Goal: Feedback & Contribution: Leave review/rating

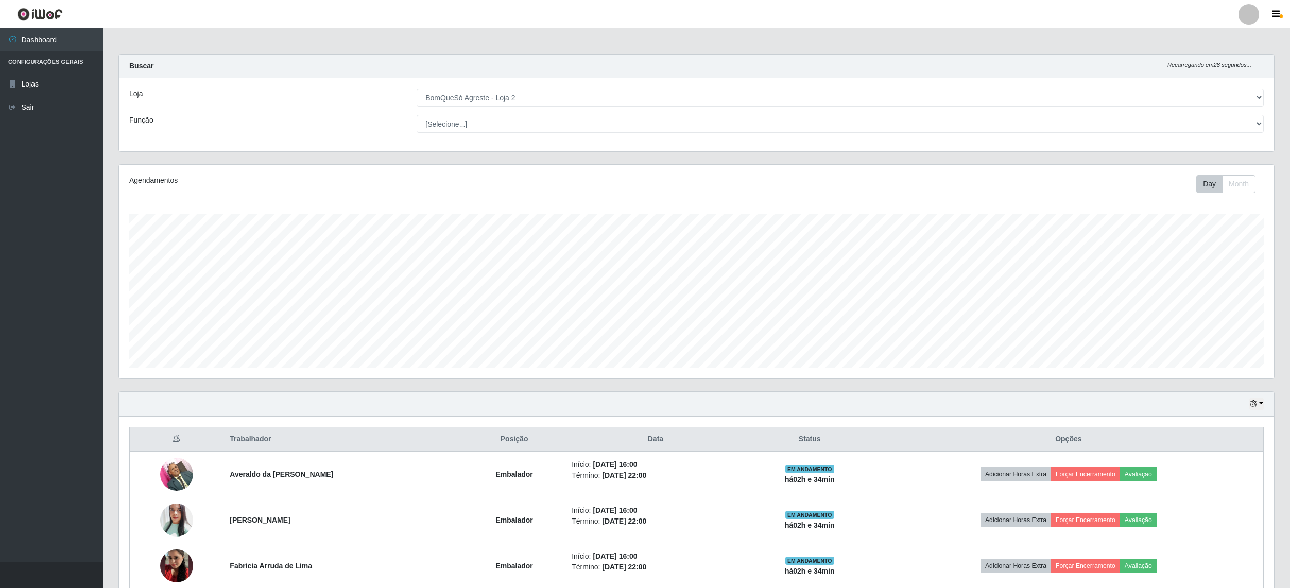
select select "214"
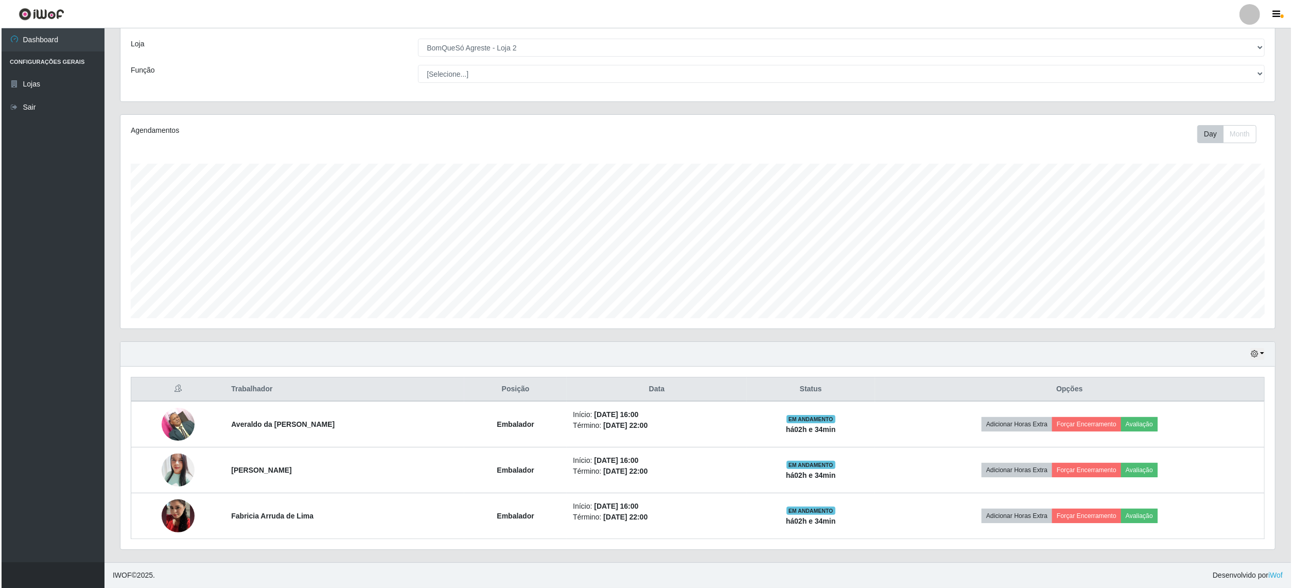
scroll to position [214, 1154]
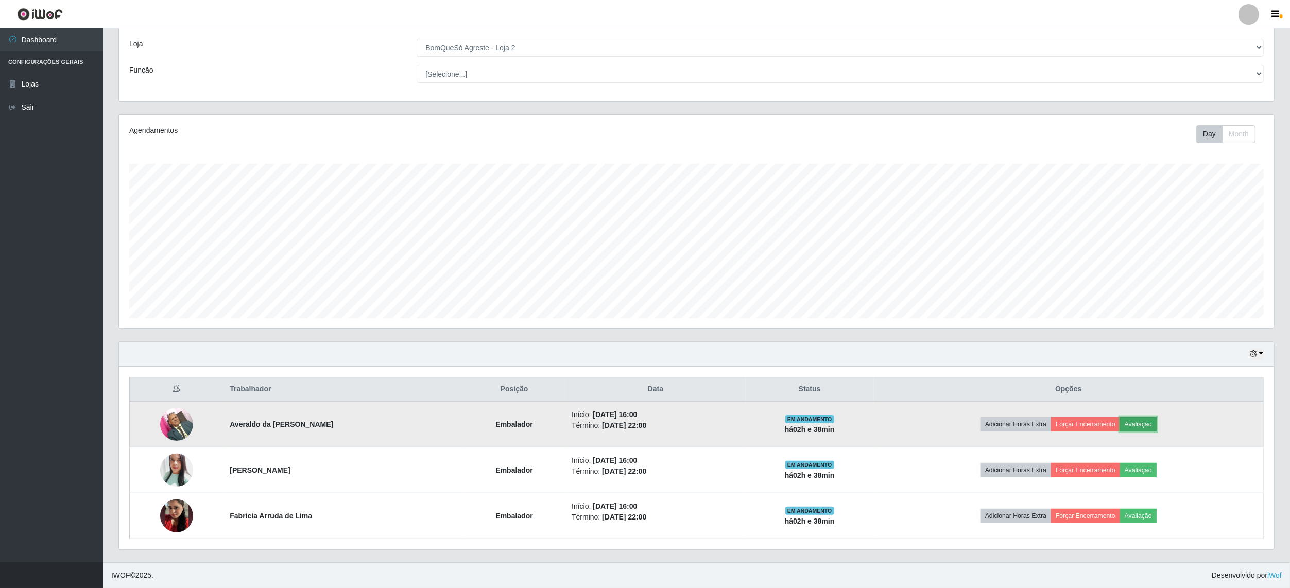
click at [1156, 422] on button "Avaliação" at bounding box center [1138, 424] width 37 height 14
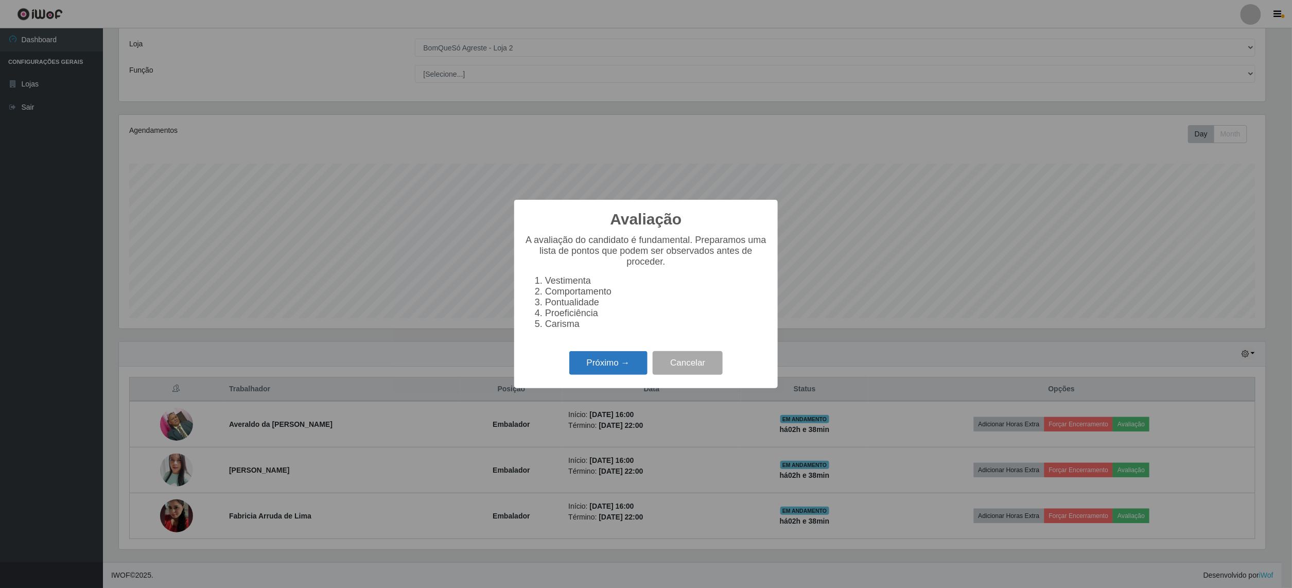
click at [594, 371] on button "Próximo →" at bounding box center [608, 363] width 78 height 24
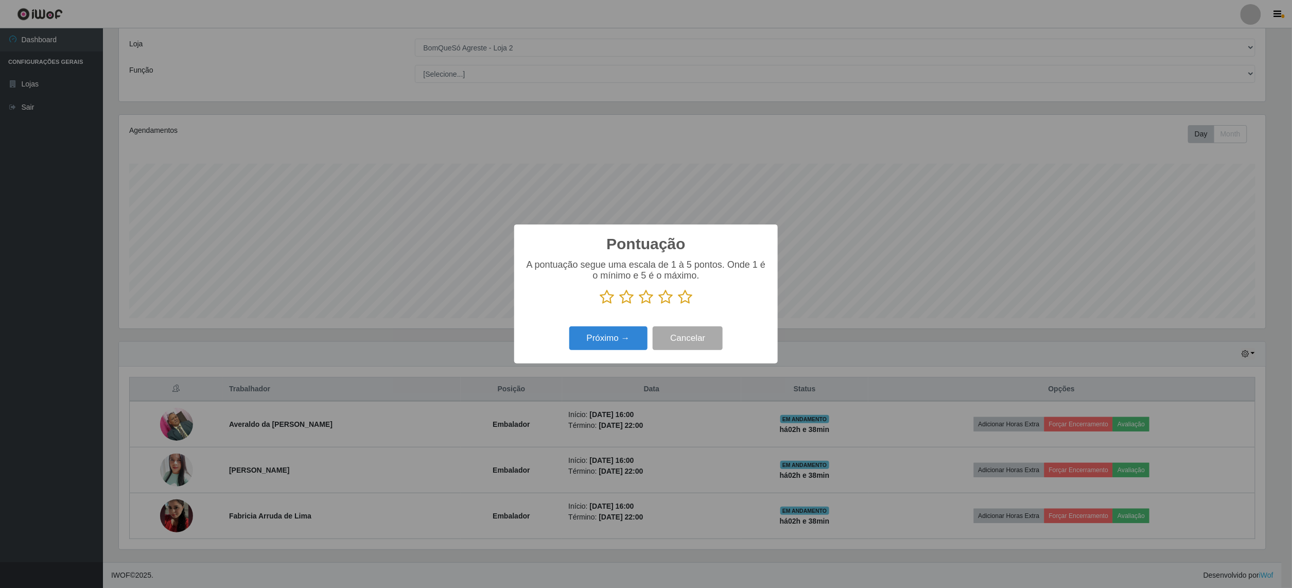
scroll to position [514699, 513766]
click at [680, 299] on icon at bounding box center [685, 296] width 14 height 15
click at [678, 305] on input "radio" at bounding box center [678, 305] width 0 height 0
click at [629, 342] on button "Próximo →" at bounding box center [608, 338] width 78 height 24
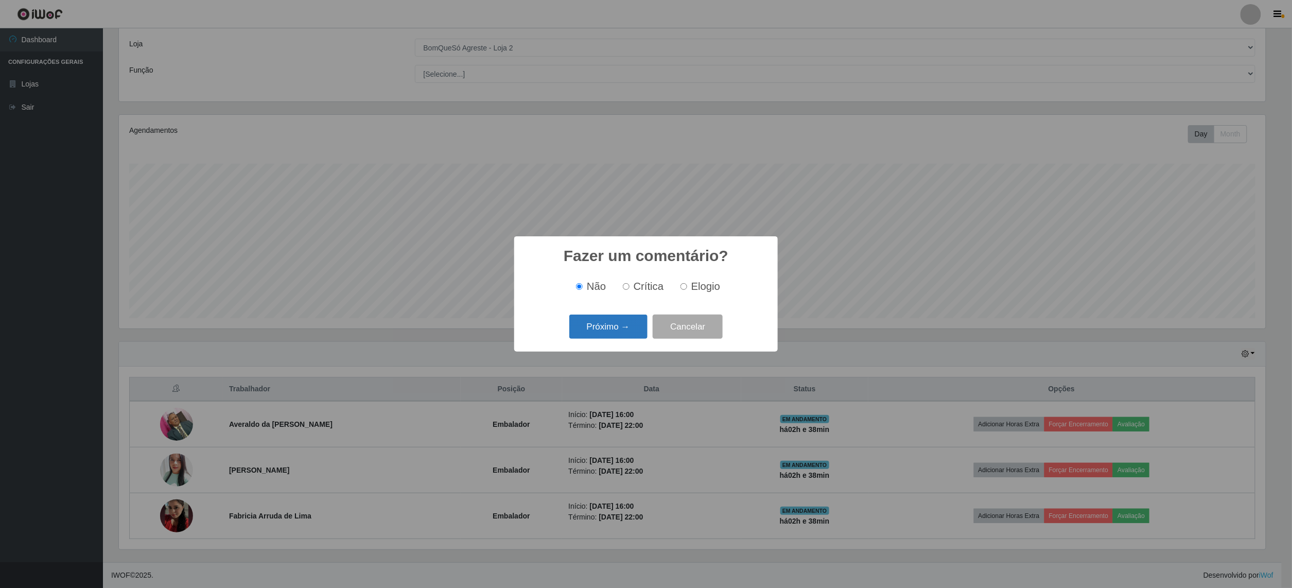
click at [631, 330] on button "Próximo →" at bounding box center [608, 327] width 78 height 24
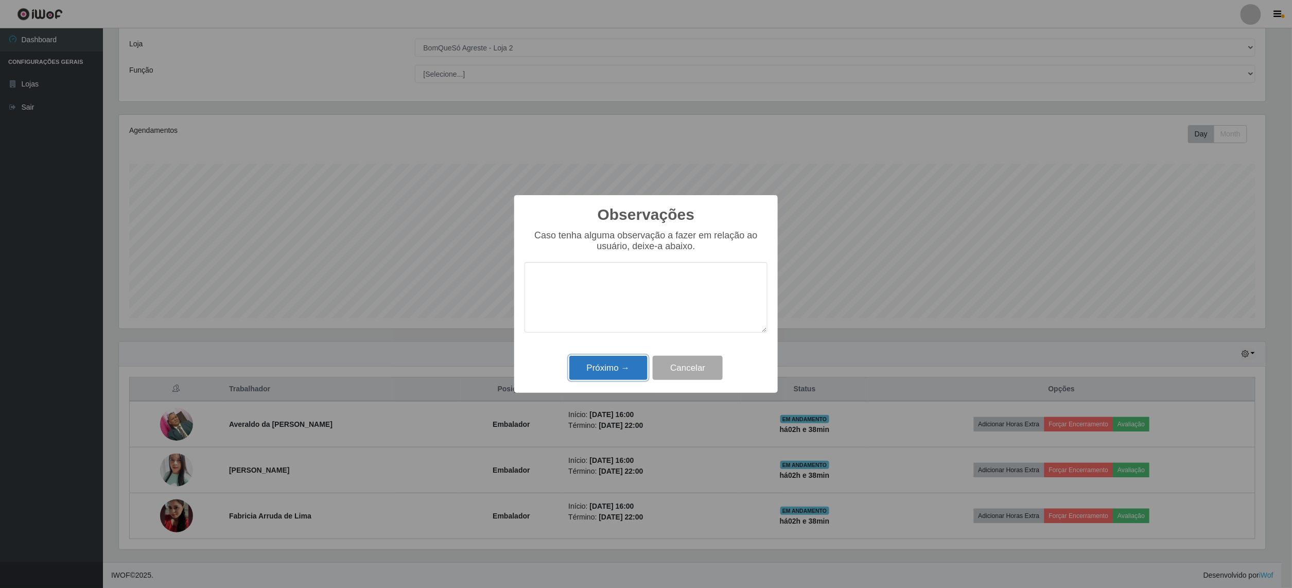
click at [621, 374] on button "Próximo →" at bounding box center [608, 368] width 78 height 24
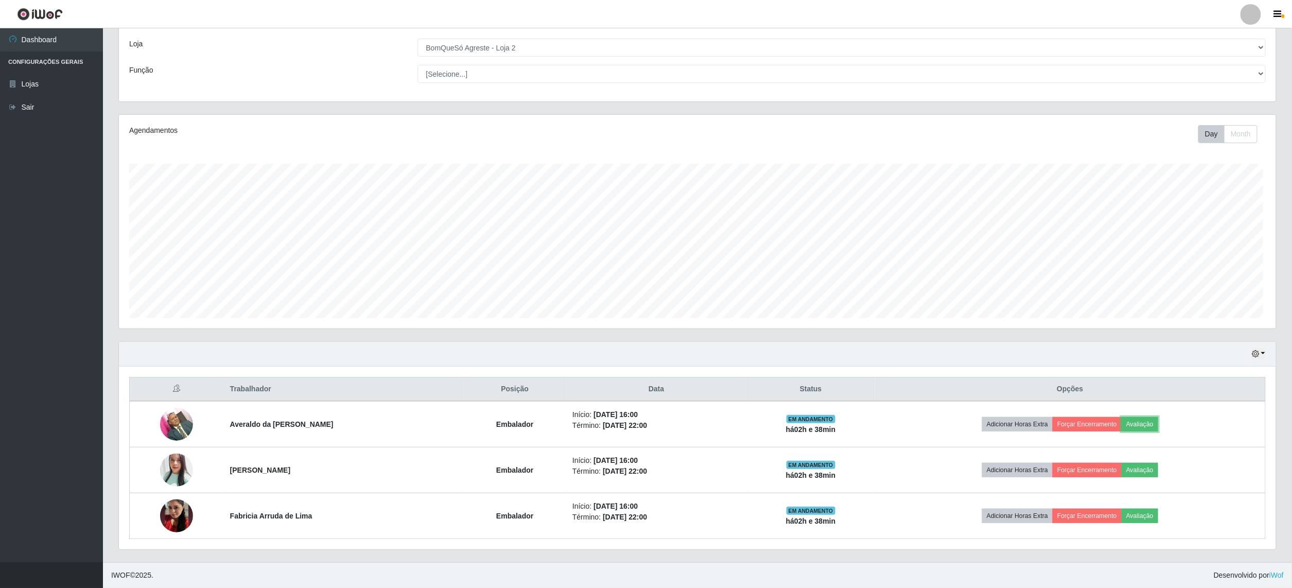
scroll to position [214, 1154]
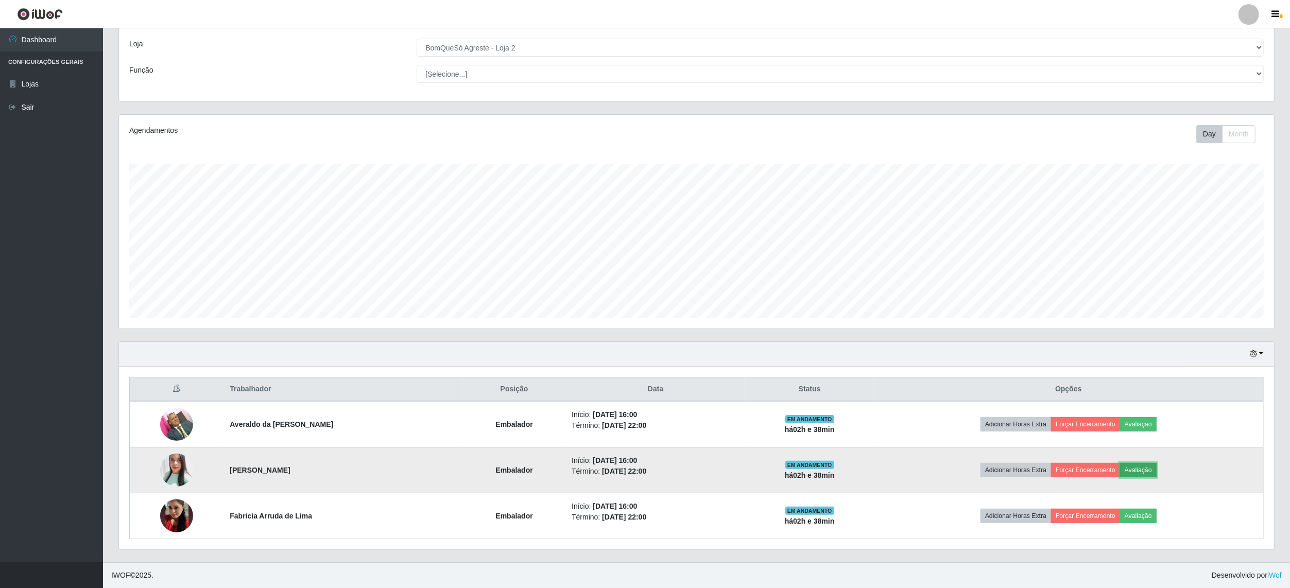
click at [1140, 466] on button "Avaliação" at bounding box center [1138, 470] width 37 height 14
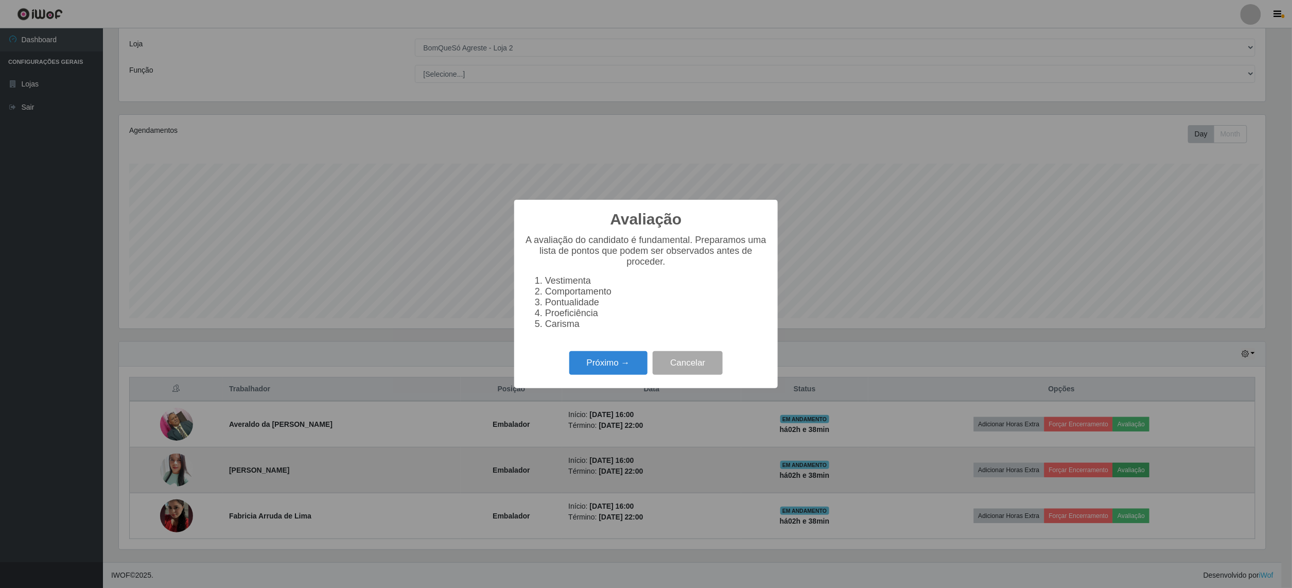
scroll to position [214, 1147]
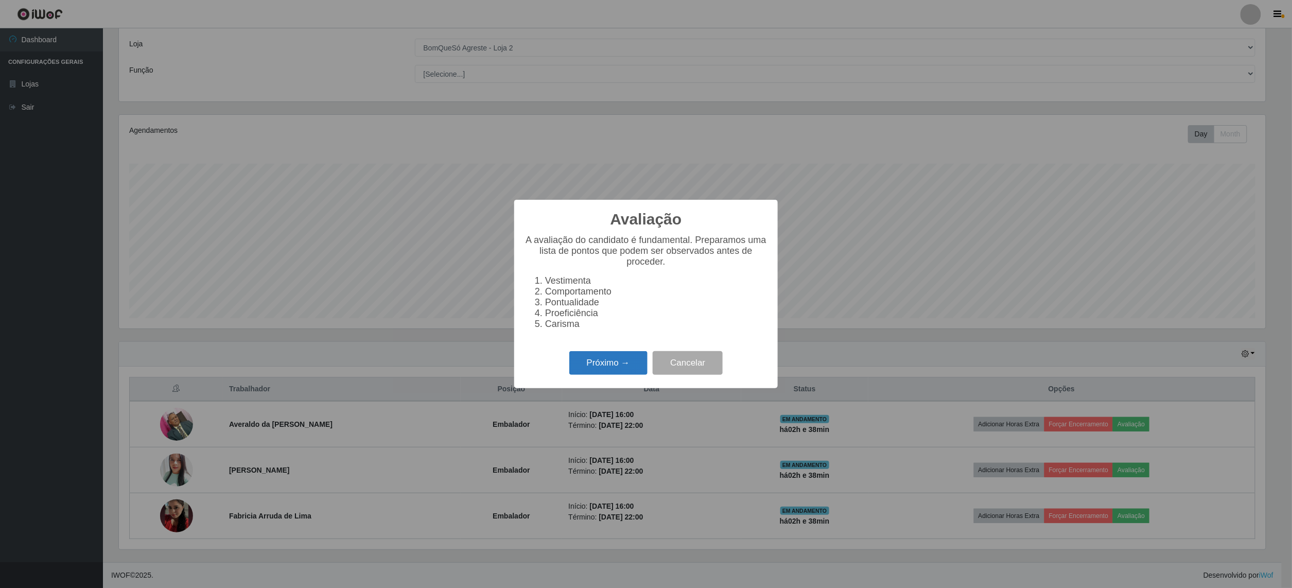
click at [616, 375] on button "Próximo →" at bounding box center [608, 363] width 78 height 24
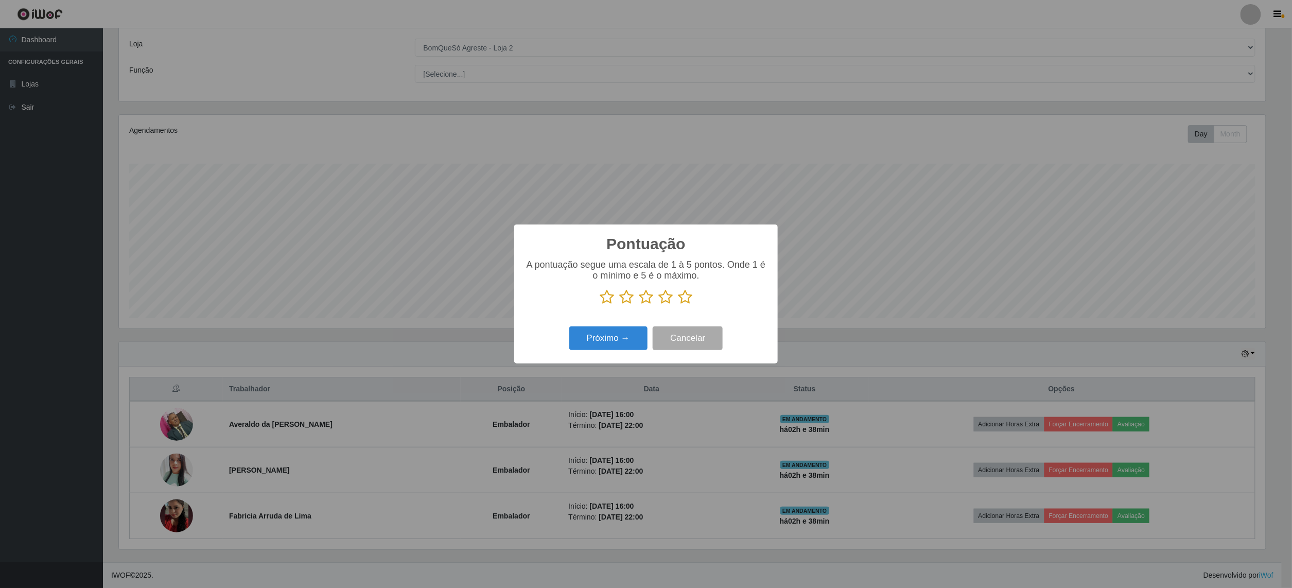
click at [683, 302] on icon at bounding box center [685, 296] width 14 height 15
click at [678, 305] on input "radio" at bounding box center [678, 305] width 0 height 0
click at [633, 334] on button "Próximo →" at bounding box center [608, 338] width 78 height 24
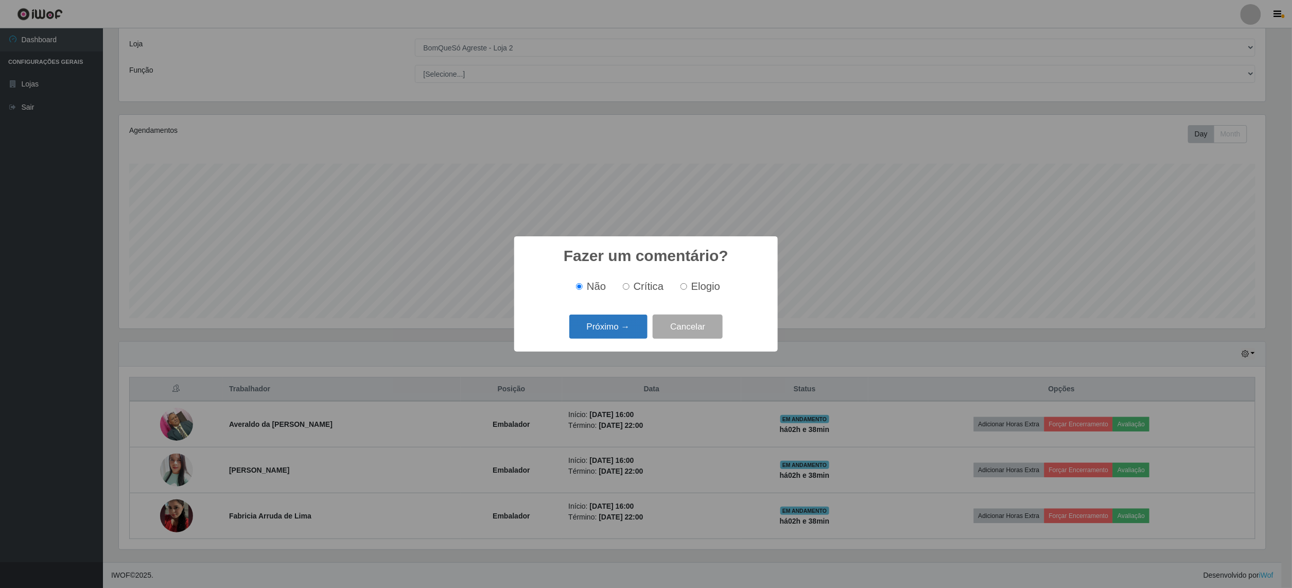
click at [637, 322] on button "Próximo →" at bounding box center [608, 327] width 78 height 24
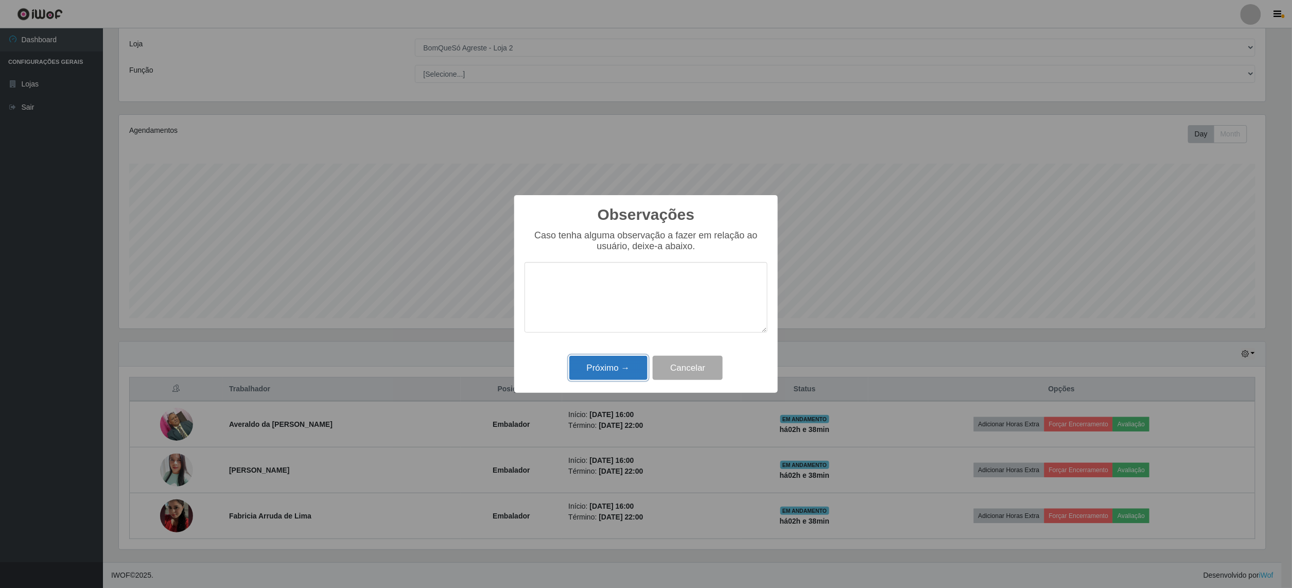
click at [606, 365] on button "Próximo →" at bounding box center [608, 368] width 78 height 24
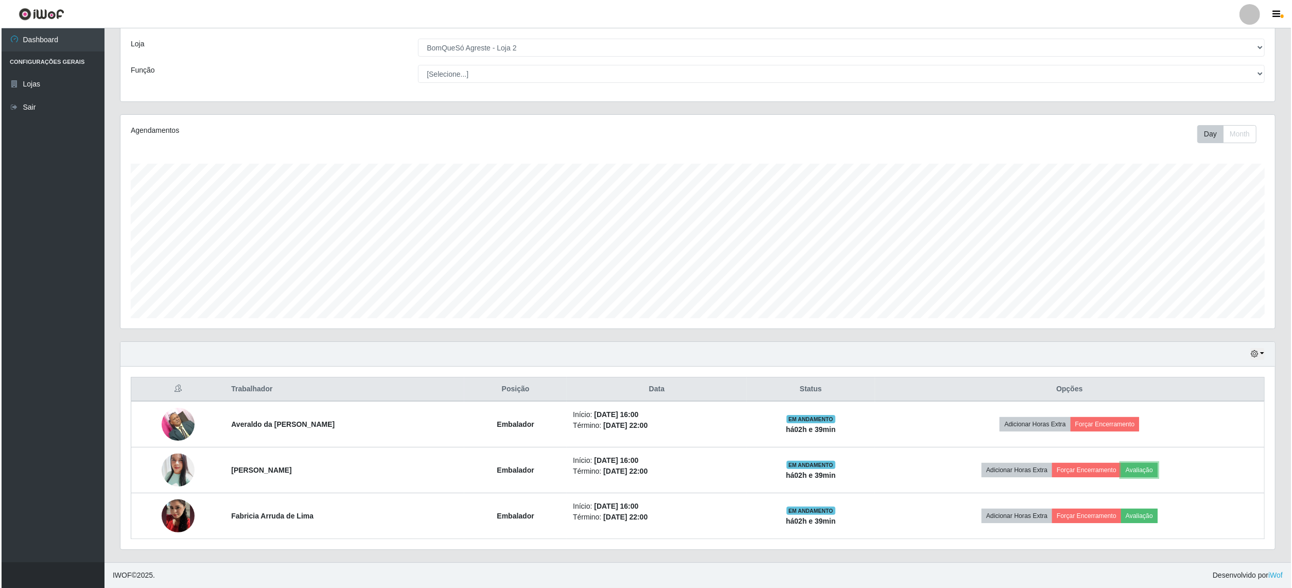
scroll to position [214, 1154]
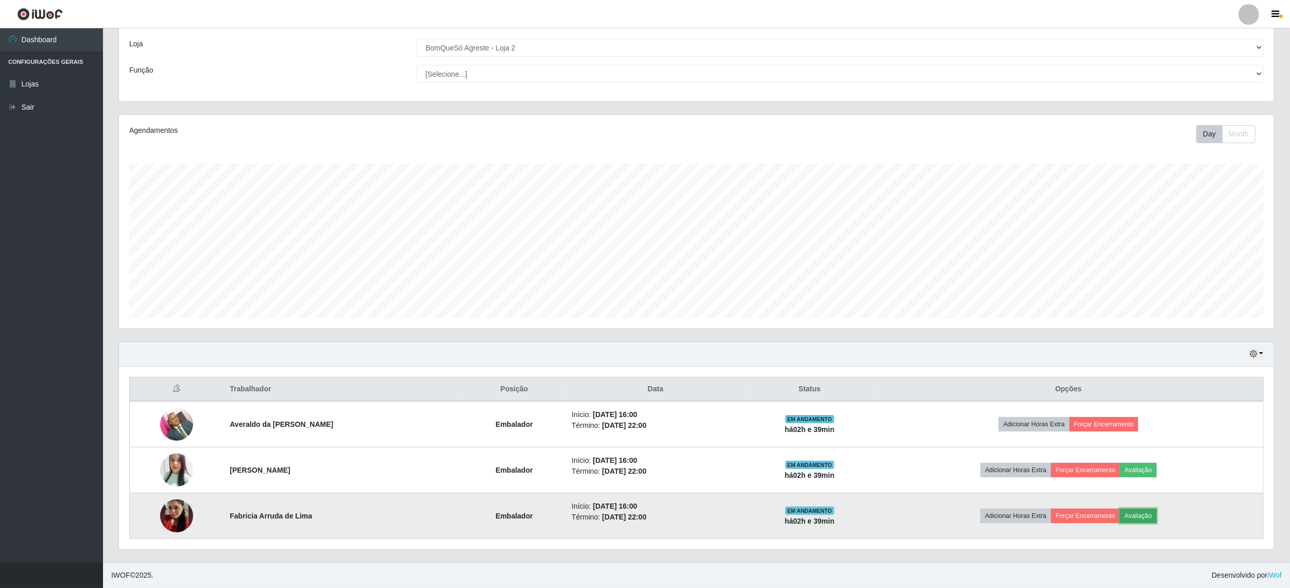
click at [1155, 519] on button "Avaliação" at bounding box center [1138, 516] width 37 height 14
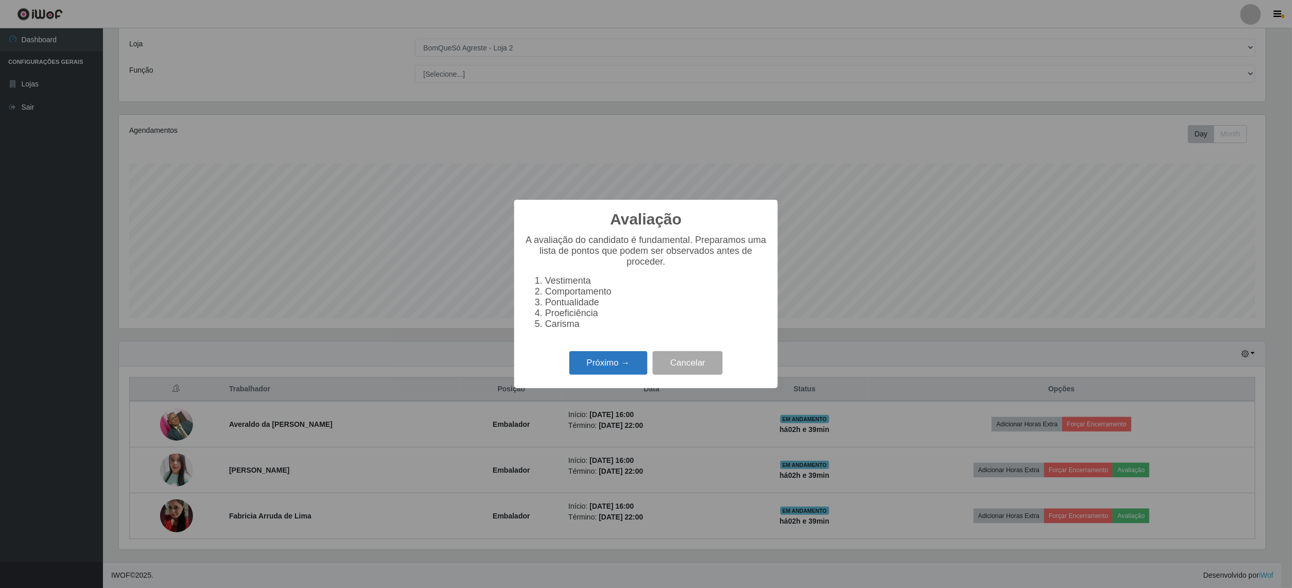
click at [623, 375] on button "Próximo →" at bounding box center [608, 363] width 78 height 24
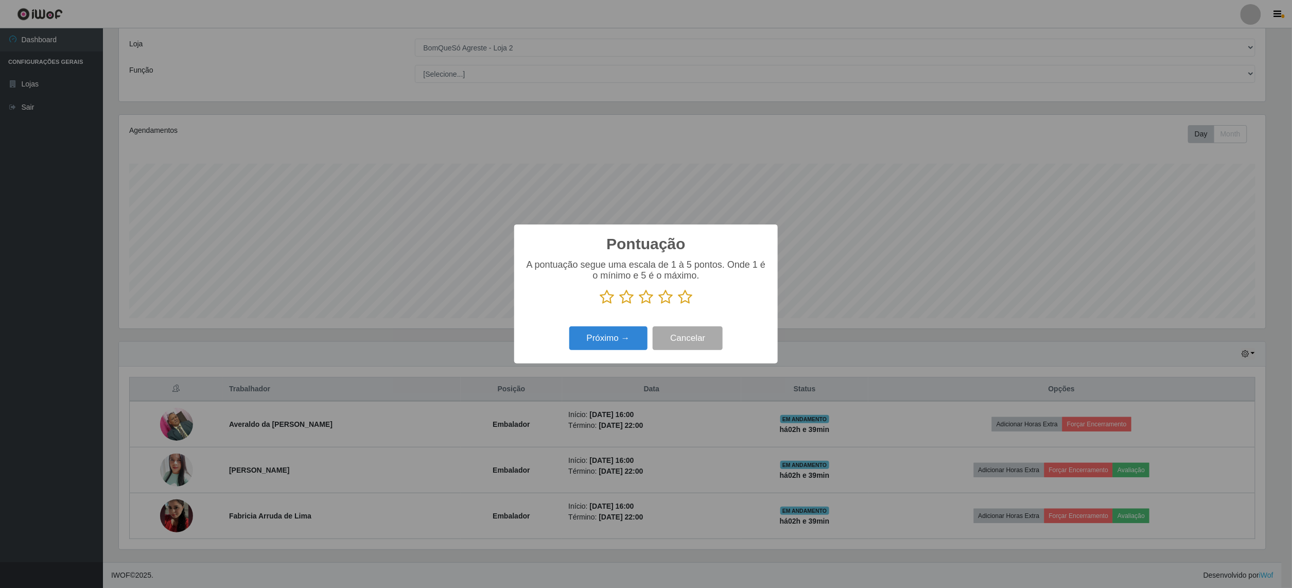
click at [684, 295] on icon at bounding box center [685, 296] width 14 height 15
click at [678, 305] on input "radio" at bounding box center [678, 305] width 0 height 0
click at [614, 338] on button "Próximo →" at bounding box center [608, 338] width 78 height 24
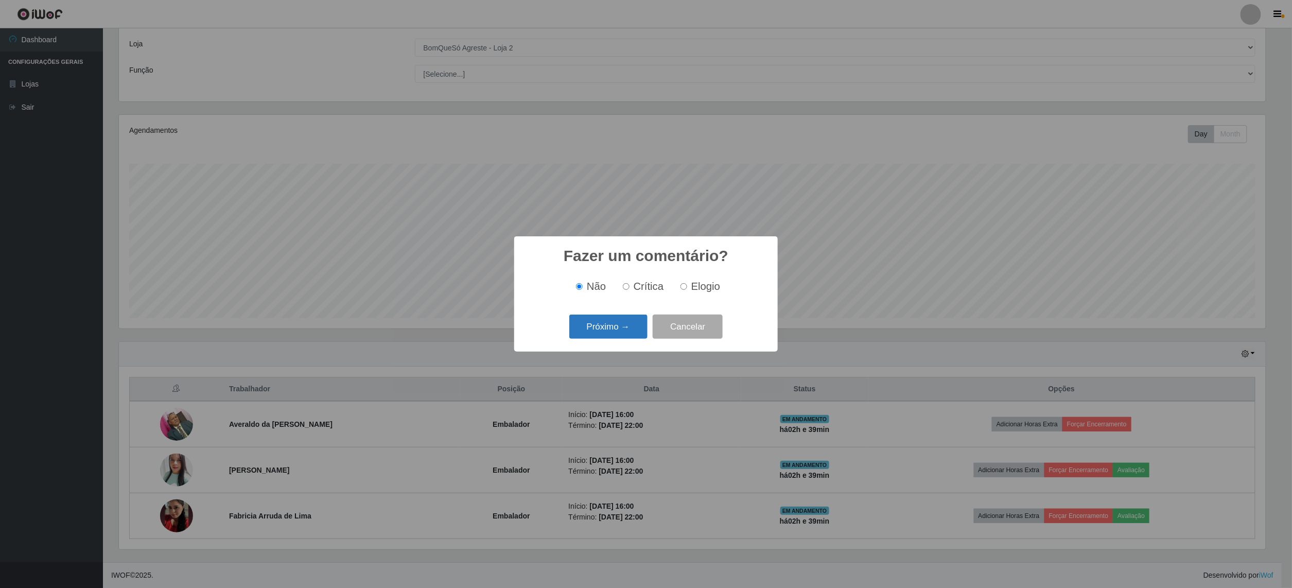
click at [629, 332] on button "Próximo →" at bounding box center [608, 327] width 78 height 24
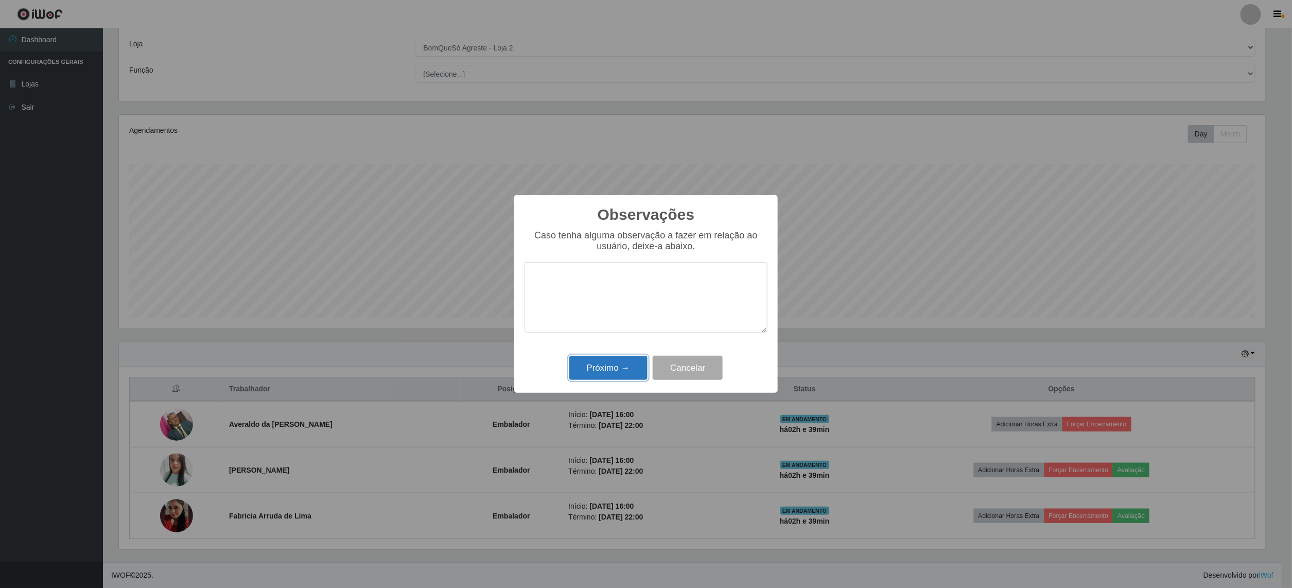
click at [608, 375] on button "Próximo →" at bounding box center [608, 368] width 78 height 24
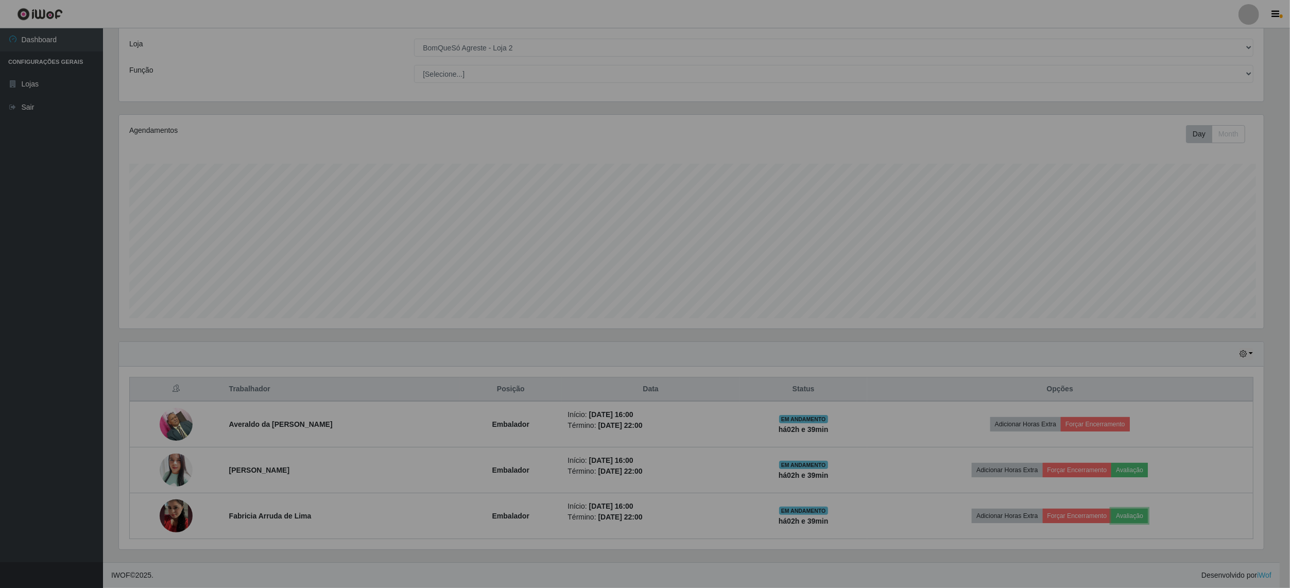
scroll to position [214, 1154]
